Goal: Information Seeking & Learning: Learn about a topic

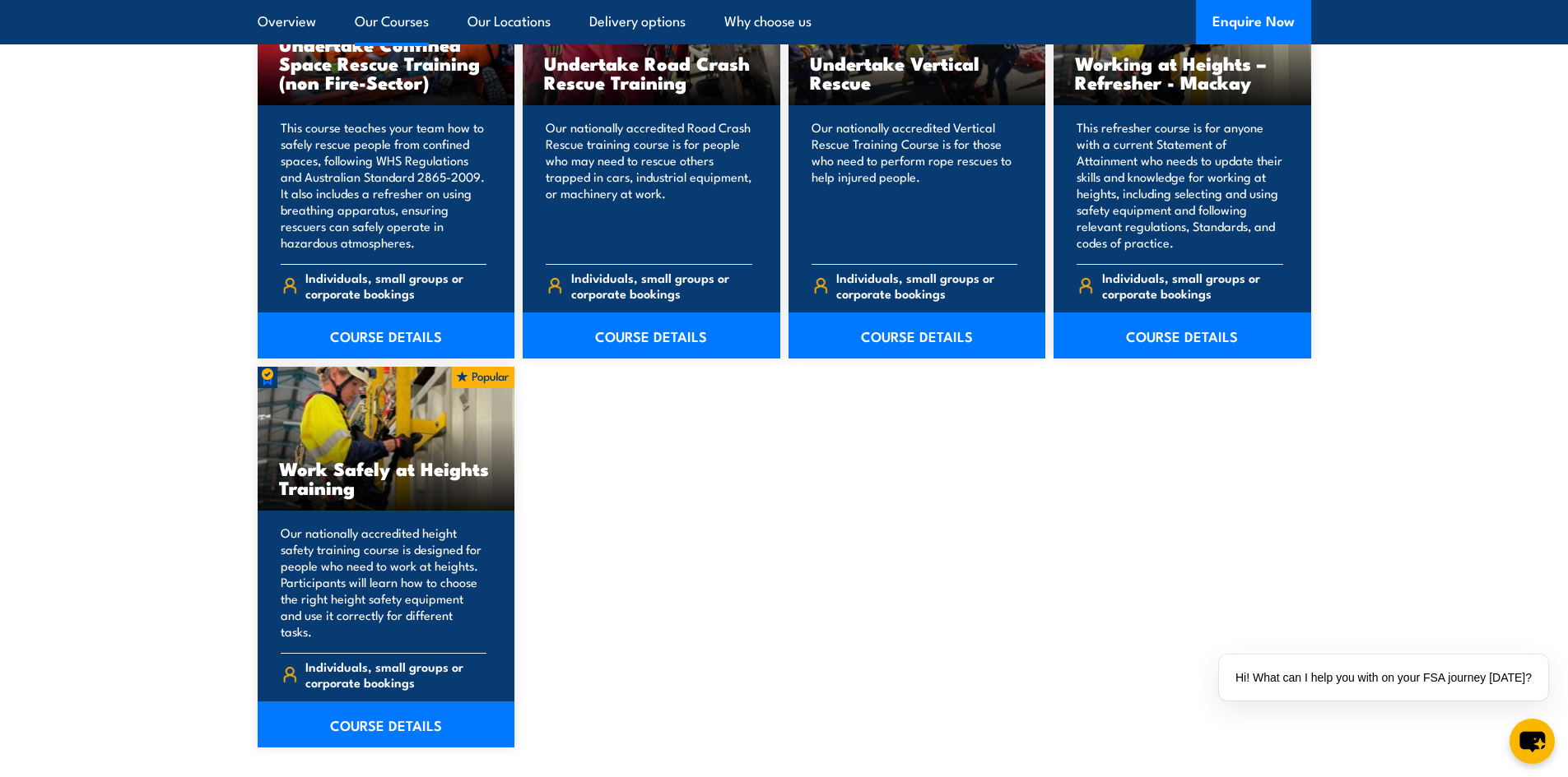
scroll to position [1892, 0]
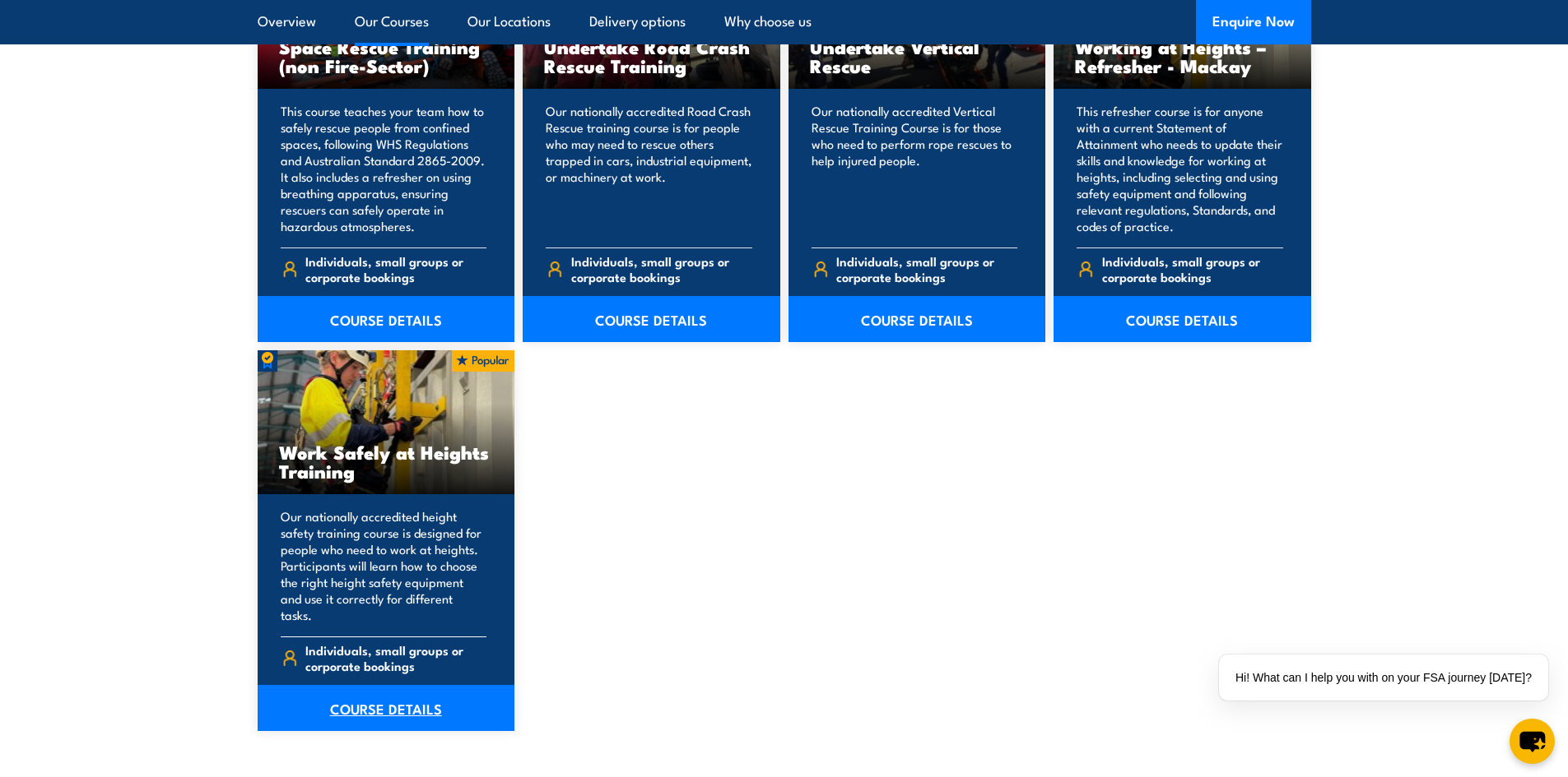
click at [391, 690] on link "COURSE DETAILS" at bounding box center [386, 707] width 257 height 46
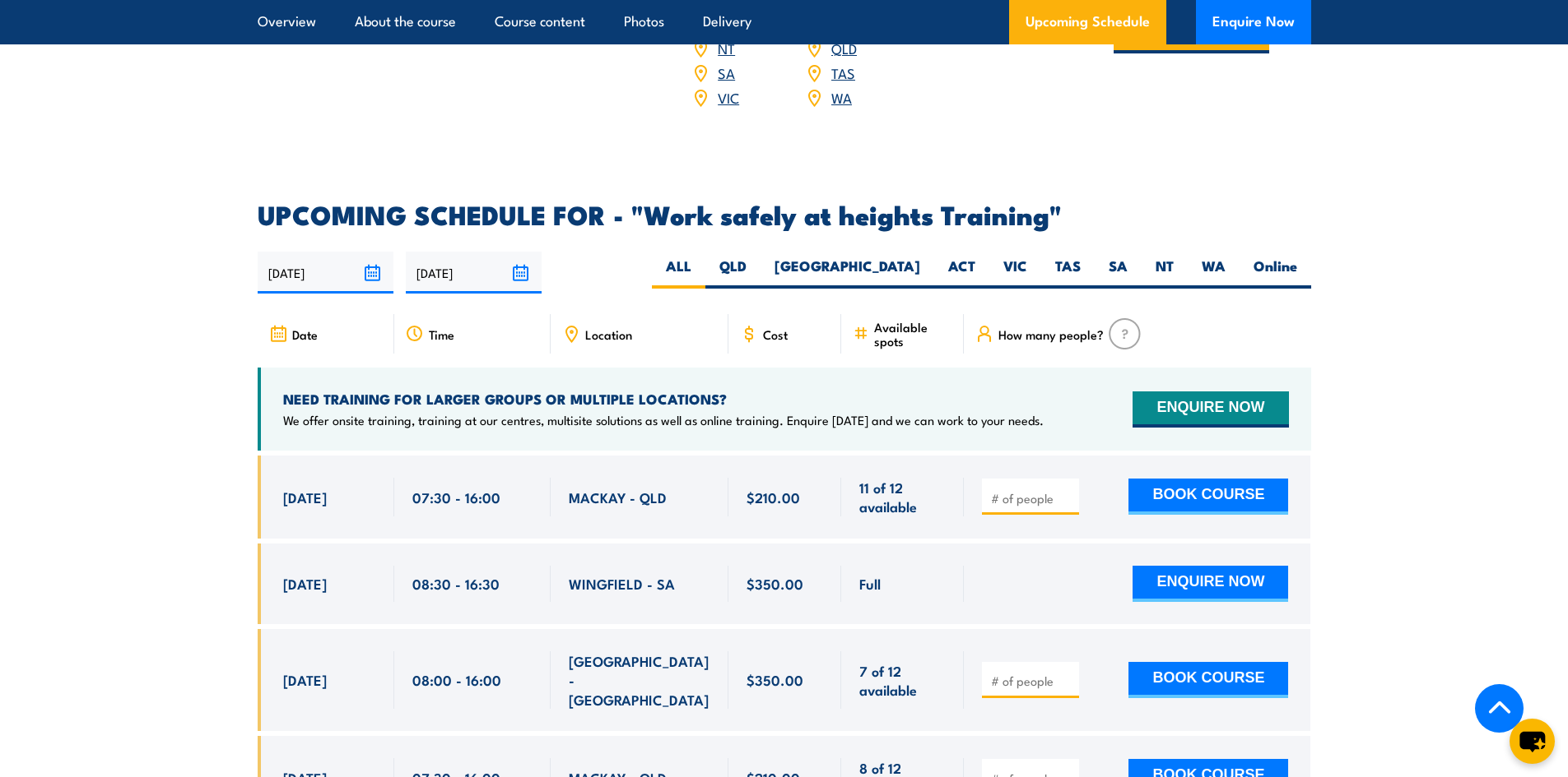
scroll to position [2468, 0]
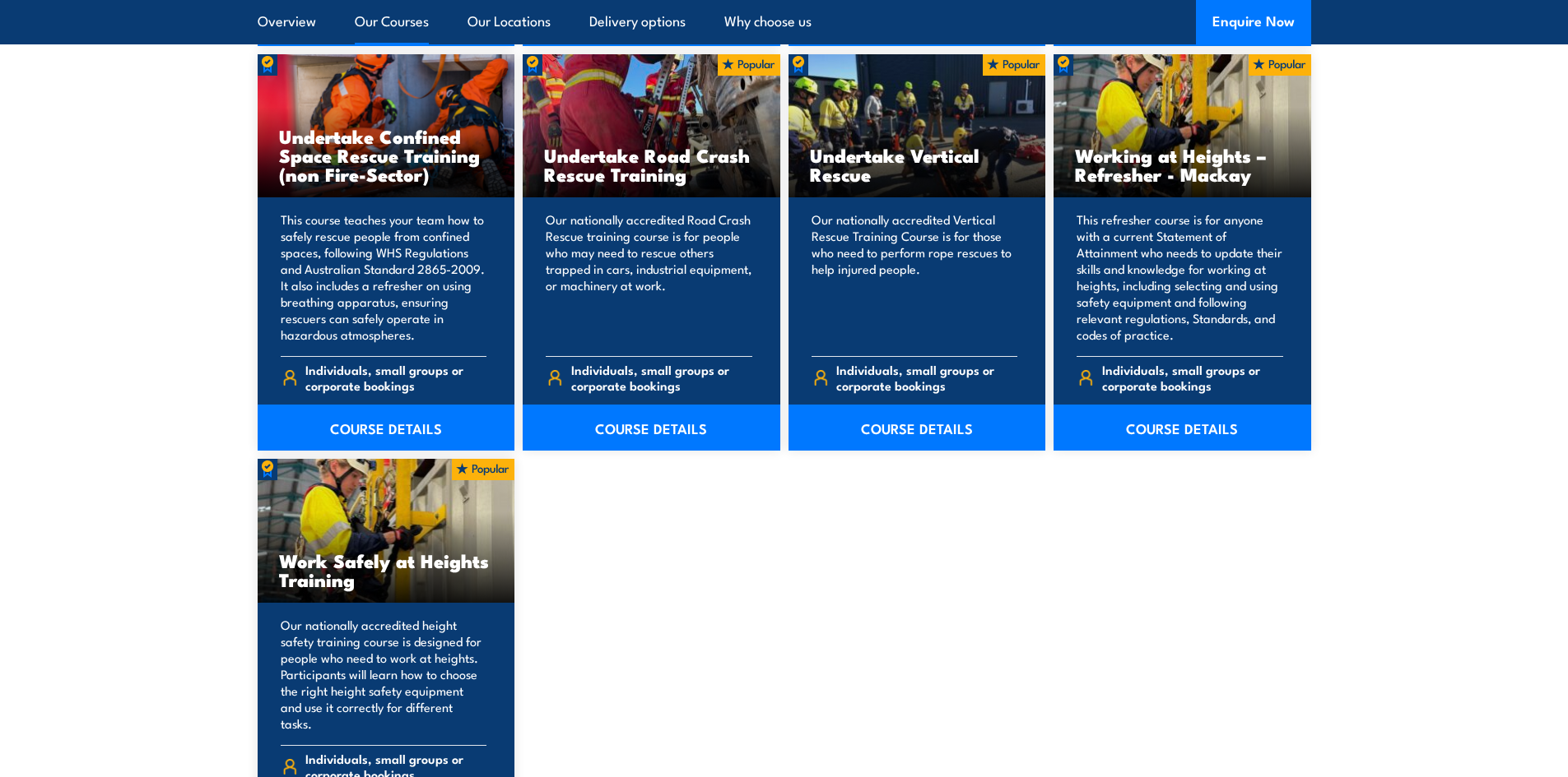
scroll to position [1892, 0]
